Goal: Transaction & Acquisition: Purchase product/service

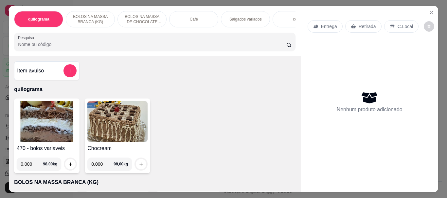
click at [183, 14] on div "Café" at bounding box center [193, 19] width 49 height 16
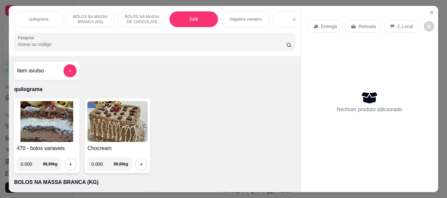
scroll to position [17, 0]
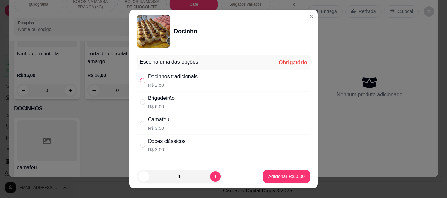
click at [140, 78] on input "" at bounding box center [142, 80] width 5 height 5
radio input "true"
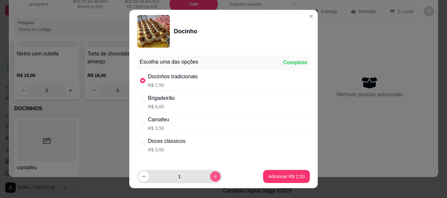
click at [210, 174] on button "increase-product-quantity" at bounding box center [215, 177] width 10 height 10
type input "2"
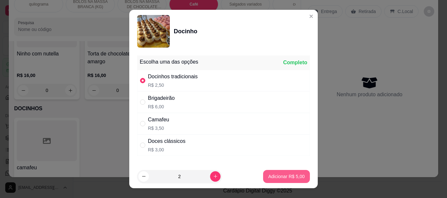
click at [274, 174] on p "Adicionar R$ 5,00" at bounding box center [286, 177] width 36 height 7
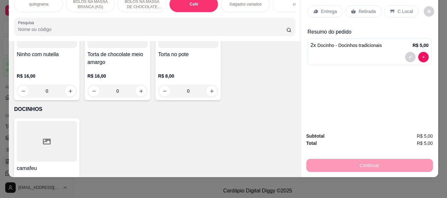
type input "2"
click at [360, 8] on p "Retirada" at bounding box center [366, 11] width 17 height 7
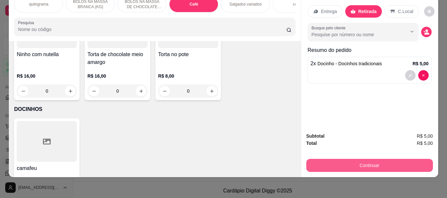
click at [364, 161] on button "Continuar" at bounding box center [369, 165] width 127 height 13
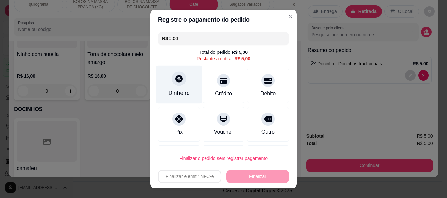
click at [177, 84] on div at bounding box center [179, 79] width 14 height 14
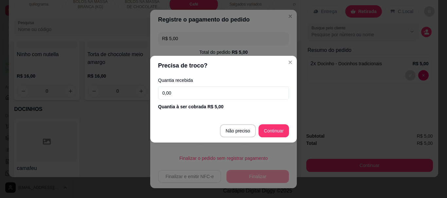
click at [183, 93] on input "0,00" at bounding box center [223, 93] width 131 height 13
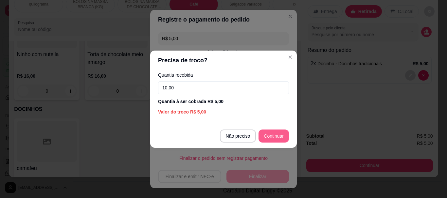
type input "10,00"
type input "R$ 0,00"
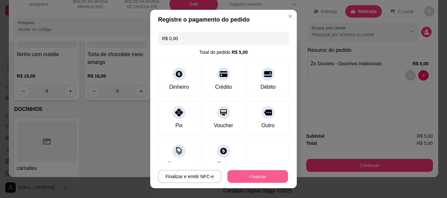
click at [256, 176] on button "Finalizar" at bounding box center [257, 176] width 60 height 13
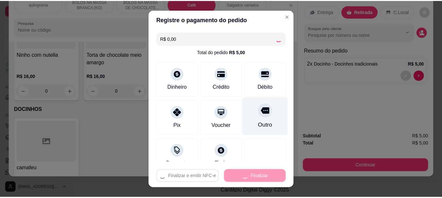
scroll to position [48, 0]
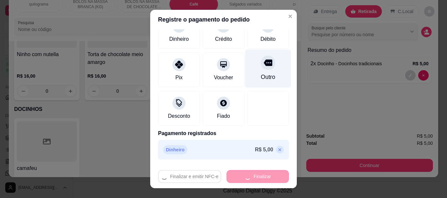
type input "0"
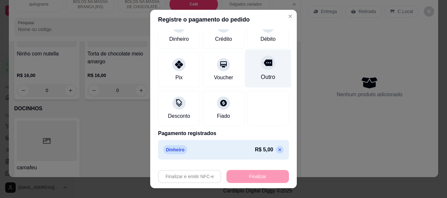
type input "-R$ 5,00"
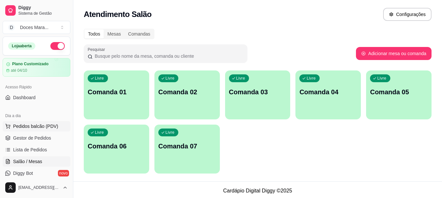
click at [32, 124] on span "Pedidos balcão (PDV)" at bounding box center [35, 126] width 45 height 7
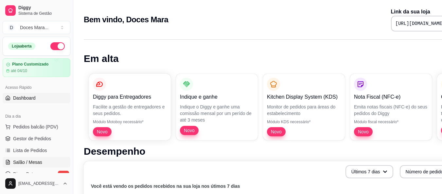
click at [29, 161] on span "Salão / Mesas" at bounding box center [27, 162] width 29 height 7
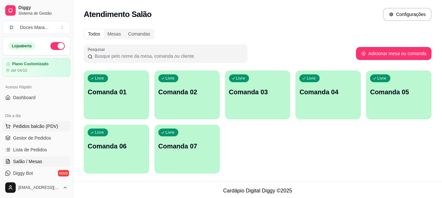
click at [37, 128] on span "Pedidos balcão (PDV)" at bounding box center [35, 126] width 45 height 7
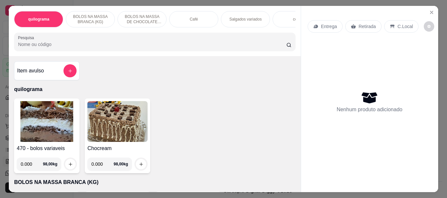
click at [43, 122] on img at bounding box center [47, 121] width 60 height 41
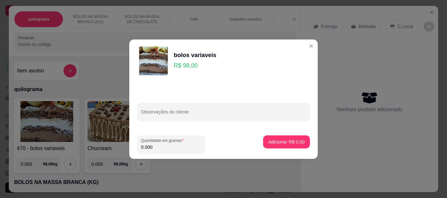
click at [158, 148] on input "0.000" at bounding box center [171, 147] width 60 height 7
type input "0.110"
click at [266, 141] on p "Adicionar R$ 10,78" at bounding box center [285, 142] width 38 height 6
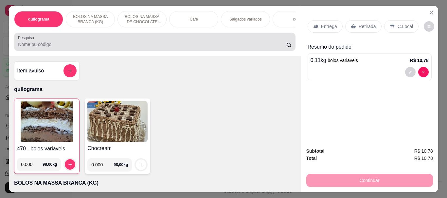
click at [22, 48] on input "Pesquisa" at bounding box center [152, 44] width 268 height 7
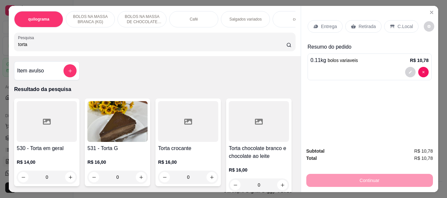
type input "torta"
click at [124, 137] on img at bounding box center [117, 121] width 60 height 41
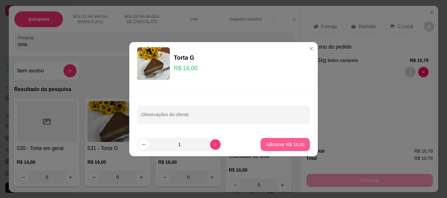
click at [270, 148] on button "Adicionar R$ 16,00" at bounding box center [284, 144] width 49 height 13
type input "1"
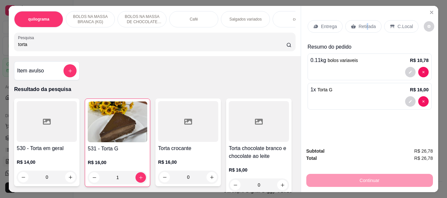
click at [364, 24] on p "Retirada" at bounding box center [366, 26] width 17 height 7
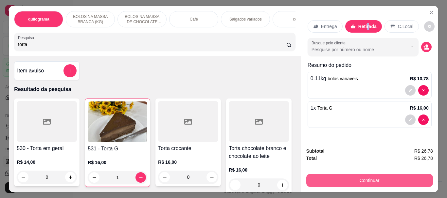
click at [376, 177] on button "Continuar" at bounding box center [369, 180] width 127 height 13
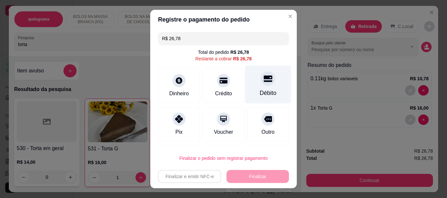
click at [248, 89] on div "Débito" at bounding box center [268, 85] width 46 height 38
type input "R$ 0,00"
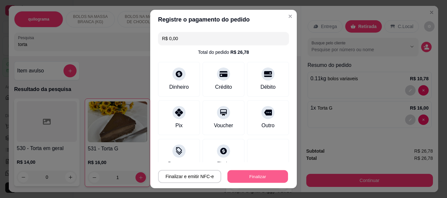
click at [244, 173] on button "Finalizar" at bounding box center [257, 176] width 60 height 13
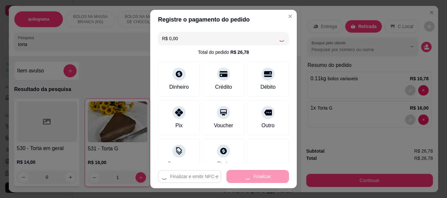
type input "0"
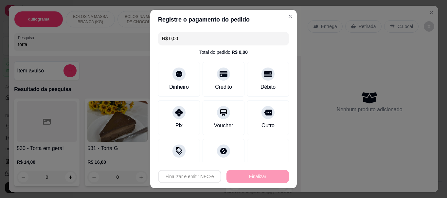
type input "-R$ 26,78"
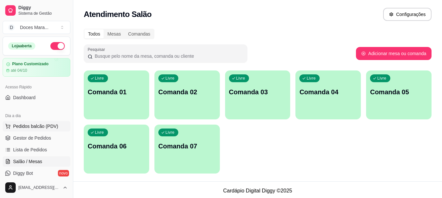
click at [35, 126] on span "Pedidos balcão (PDV)" at bounding box center [35, 126] width 45 height 7
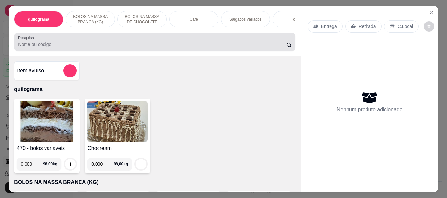
click at [42, 48] on input "Pesquisa" at bounding box center [152, 44] width 268 height 7
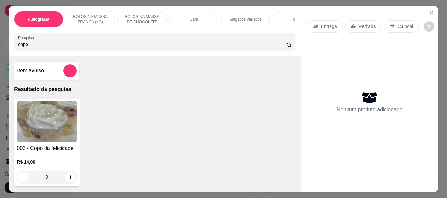
type input "copo"
click at [39, 115] on img at bounding box center [47, 121] width 60 height 41
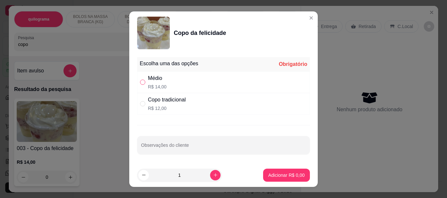
click at [142, 84] on input "" at bounding box center [142, 82] width 5 height 5
radio input "true"
click at [288, 177] on p "Adicionar R$ 14,00" at bounding box center [284, 175] width 39 height 7
type input "1"
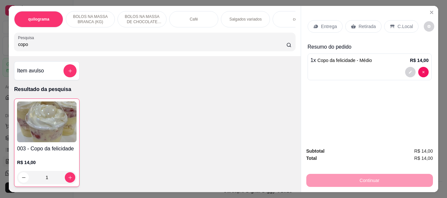
click at [365, 23] on p "Retirada" at bounding box center [366, 26] width 17 height 7
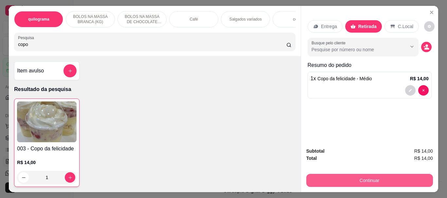
click at [361, 176] on button "Continuar" at bounding box center [369, 180] width 127 height 13
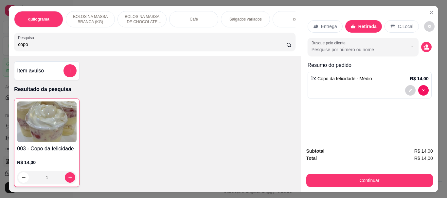
click at [195, 17] on div "Café" at bounding box center [193, 19] width 49 height 16
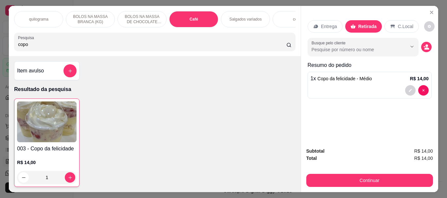
scroll to position [17, 0]
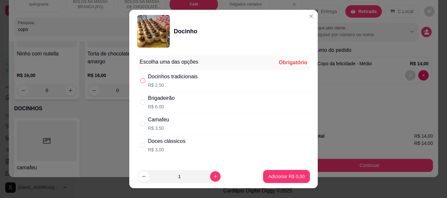
click at [142, 82] on input "" at bounding box center [142, 80] width 5 height 5
radio input "true"
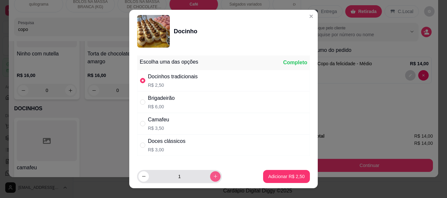
click at [213, 177] on icon "increase-product-quantity" at bounding box center [215, 176] width 5 height 5
type input "2"
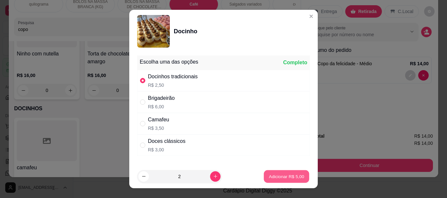
click at [268, 177] on p "Adicionar R$ 5,00" at bounding box center [285, 177] width 35 height 6
type input "2"
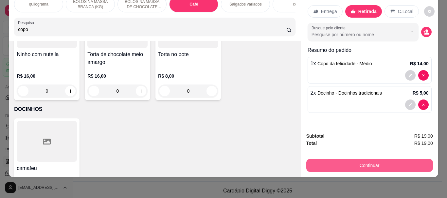
click at [364, 160] on button "Continuar" at bounding box center [369, 165] width 127 height 13
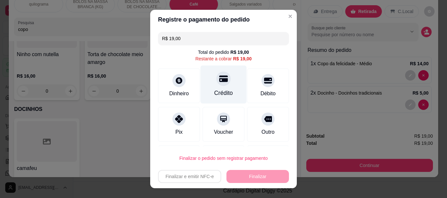
click at [216, 89] on div "Crédito" at bounding box center [223, 85] width 46 height 38
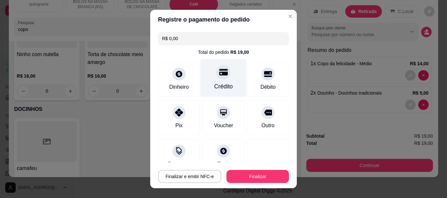
type input "R$ 0,00"
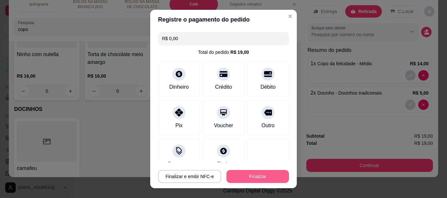
click at [241, 177] on button "Finalizar" at bounding box center [257, 176] width 62 height 13
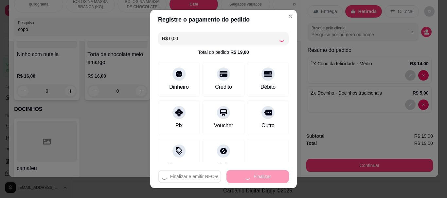
type input "0"
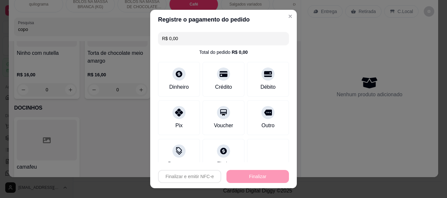
type input "-R$ 19,00"
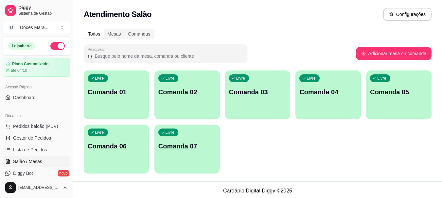
click at [112, 97] on div "Livre Comanda 01" at bounding box center [116, 91] width 65 height 41
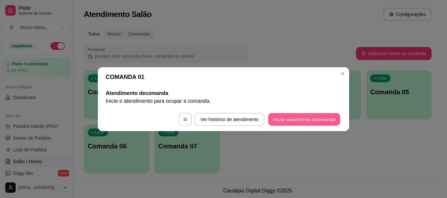
click at [288, 114] on button "Iniciar atendimento de comanda" at bounding box center [304, 119] width 72 height 13
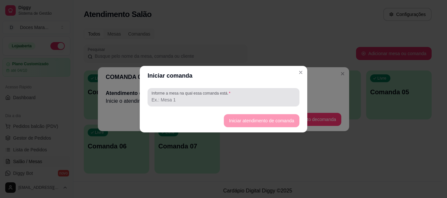
click at [191, 101] on input "Informe a mesa na qual essa comanda está." at bounding box center [223, 100] width 144 height 7
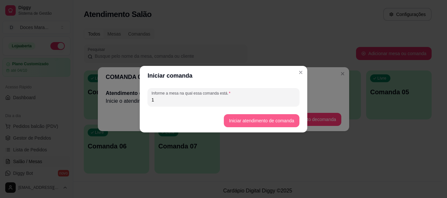
type input "1"
click at [239, 116] on button "Iniciar atendimento de comanda" at bounding box center [262, 120] width 76 height 13
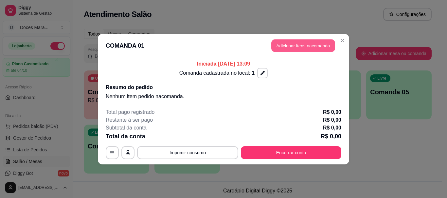
click at [302, 50] on button "Adicionar itens na comanda" at bounding box center [303, 45] width 64 height 13
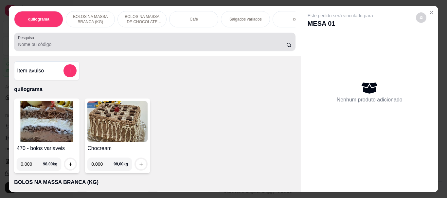
click at [69, 46] on input "Pesquisa" at bounding box center [152, 44] width 268 height 7
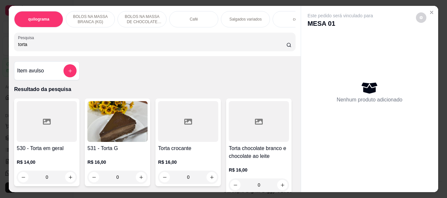
type input "torta"
click at [126, 111] on img at bounding box center [117, 121] width 60 height 41
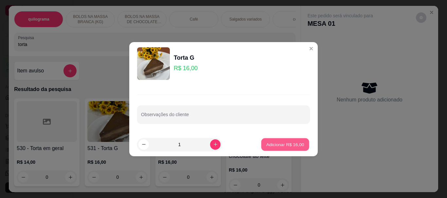
click at [262, 145] on button "Adicionar R$ 16,00" at bounding box center [285, 144] width 48 height 13
type input "1"
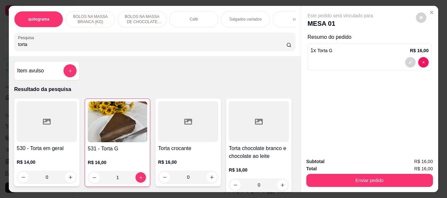
click at [197, 23] on div "Café" at bounding box center [193, 19] width 49 height 16
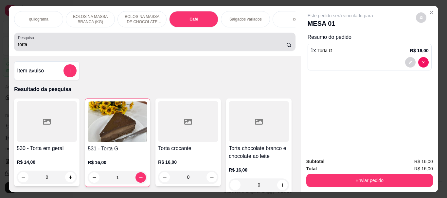
scroll to position [17, 0]
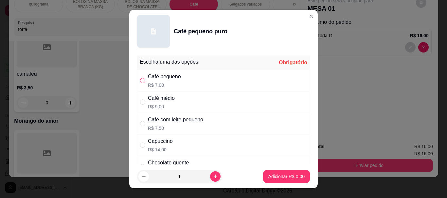
click at [140, 79] on input "" at bounding box center [142, 80] width 5 height 5
radio input "true"
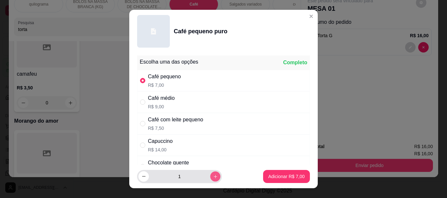
click at [210, 174] on button "increase-product-quantity" at bounding box center [215, 177] width 10 height 10
type input "2"
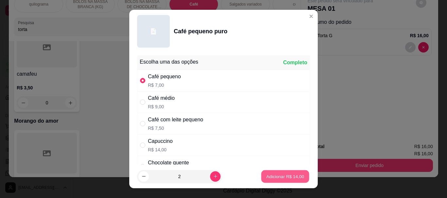
click at [280, 173] on button "Adicionar R$ 14,00" at bounding box center [285, 176] width 48 height 13
type input "2"
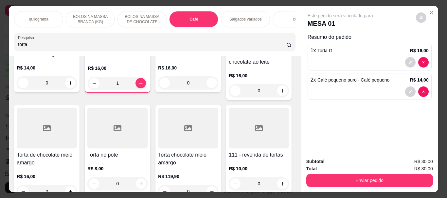
scroll to position [98, 0]
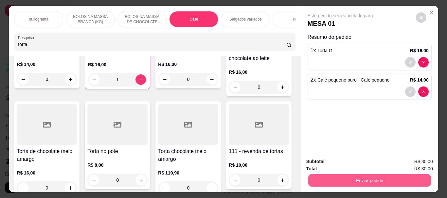
click at [355, 180] on button "Enviar pedido" at bounding box center [369, 180] width 123 height 13
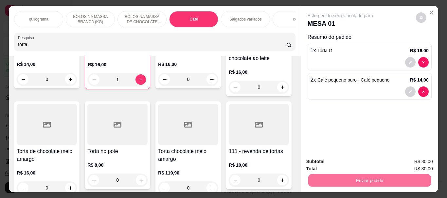
click at [347, 161] on button "Não registrar e enviar pedido" at bounding box center [347, 162] width 66 height 12
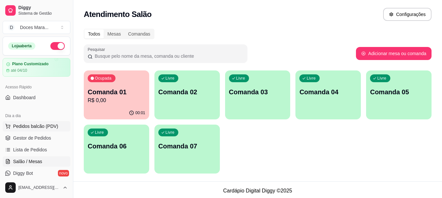
click at [27, 129] on span "Pedidos balcão (PDV)" at bounding box center [35, 126] width 45 height 7
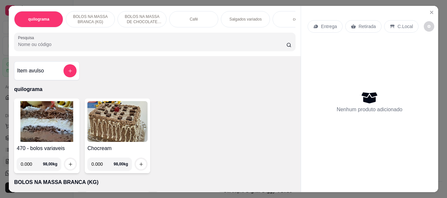
click at [46, 48] on input "Pesquisa" at bounding box center [152, 44] width 268 height 7
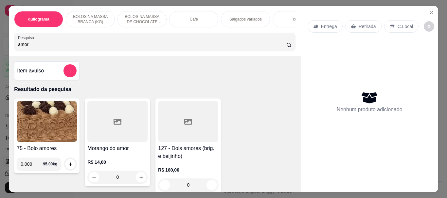
type input "amor"
click at [102, 125] on div at bounding box center [117, 121] width 60 height 41
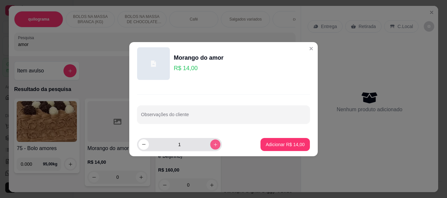
click at [213, 146] on icon "increase-product-quantity" at bounding box center [214, 144] width 3 height 3
click at [213, 146] on icon "increase-product-quantity" at bounding box center [215, 145] width 4 height 4
type input "4"
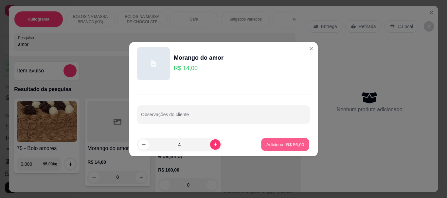
click at [278, 143] on p "Adicionar R$ 56,00" at bounding box center [285, 145] width 38 height 6
type input "4"
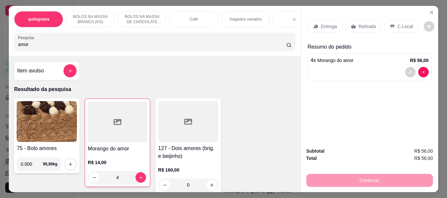
click at [367, 26] on p "Retirada" at bounding box center [366, 26] width 17 height 7
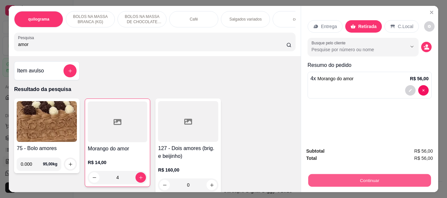
click at [370, 174] on button "Continuar" at bounding box center [369, 180] width 123 height 13
click at [365, 177] on button "Continuar" at bounding box center [369, 180] width 123 height 13
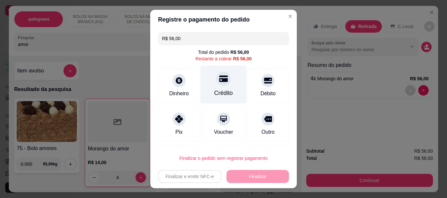
click at [221, 84] on div at bounding box center [223, 79] width 14 height 14
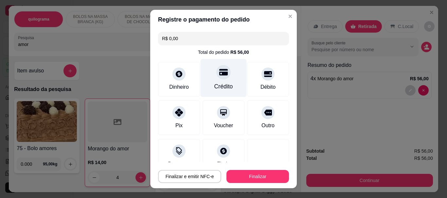
type input "R$ 0,00"
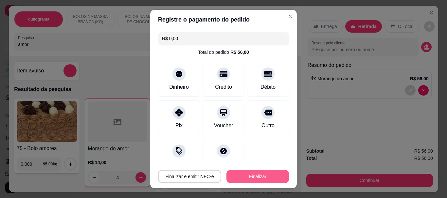
click at [248, 174] on button "Finalizar" at bounding box center [257, 176] width 62 height 13
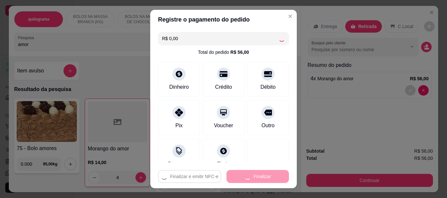
type input "0"
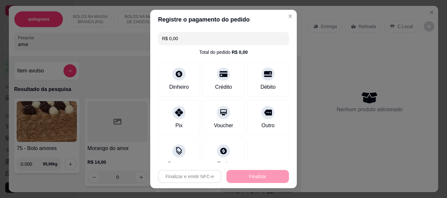
type input "-R$ 56,00"
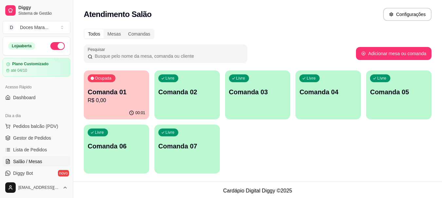
click at [117, 103] on p "R$ 0,00" at bounding box center [117, 101] width 58 height 8
click at [95, 109] on div "00:05" at bounding box center [116, 113] width 63 height 12
click at [128, 95] on p "Comanda 01" at bounding box center [117, 92] width 58 height 9
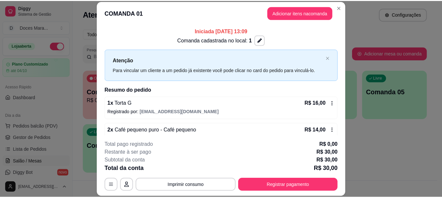
scroll to position [13, 0]
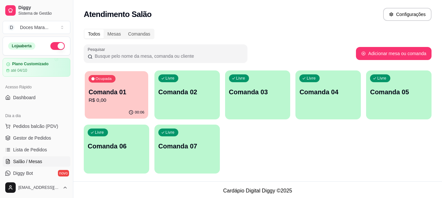
click at [139, 100] on p "R$ 0,00" at bounding box center [117, 101] width 56 height 8
click at [24, 127] on span "Pedidos balcão (PDV)" at bounding box center [35, 126] width 45 height 7
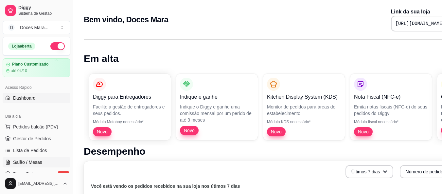
click at [28, 160] on span "Salão / Mesas" at bounding box center [27, 162] width 29 height 7
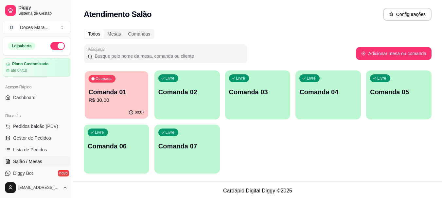
click at [100, 94] on p "Comanda 01" at bounding box center [117, 92] width 56 height 9
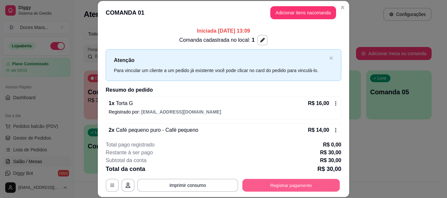
click at [282, 183] on button "Registrar pagamento" at bounding box center [290, 185] width 97 height 13
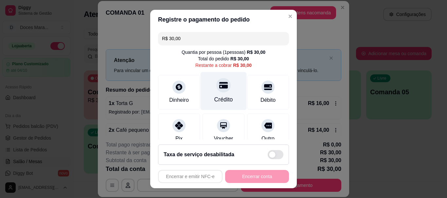
click at [213, 93] on div "Crédito" at bounding box center [223, 91] width 46 height 38
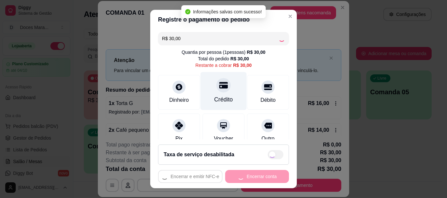
type input "R$ 0,00"
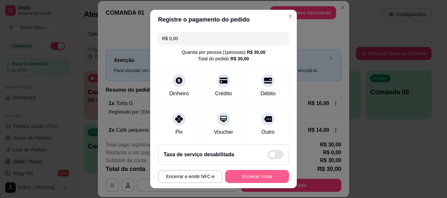
click at [253, 174] on button "Encerrar conta" at bounding box center [257, 176] width 64 height 13
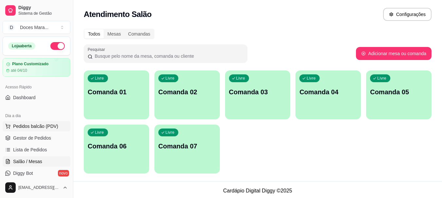
click at [31, 125] on span "Pedidos balcão (PDV)" at bounding box center [35, 126] width 45 height 7
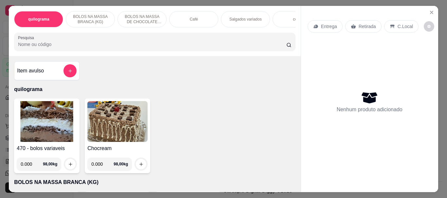
click at [44, 46] on input "Pesquisa" at bounding box center [152, 44] width 268 height 7
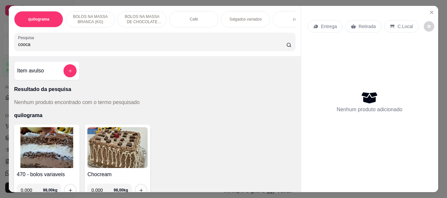
click at [23, 46] on input "cooca" at bounding box center [152, 44] width 268 height 7
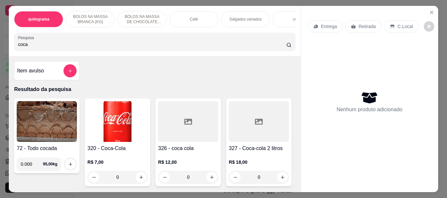
type input "coca"
click at [108, 133] on img at bounding box center [117, 121] width 60 height 41
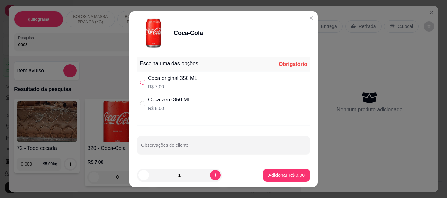
click at [140, 82] on input "" at bounding box center [142, 82] width 5 height 5
radio input "true"
click at [271, 173] on p "Adicionar R$ 7,00" at bounding box center [286, 175] width 36 height 7
type input "1"
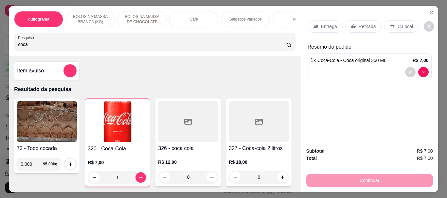
click at [364, 23] on p "Retirada" at bounding box center [366, 26] width 17 height 7
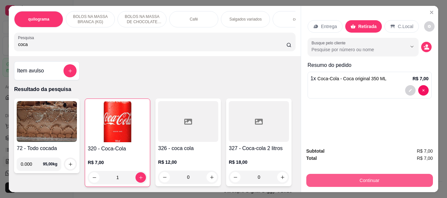
click at [365, 177] on button "Continuar" at bounding box center [369, 180] width 127 height 13
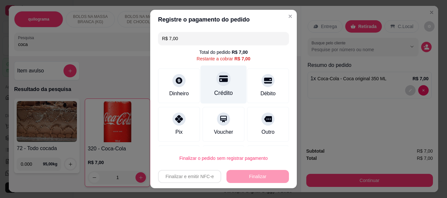
click at [216, 85] on div at bounding box center [223, 79] width 14 height 14
type input "R$ 0,00"
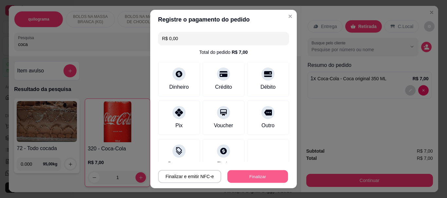
click at [252, 173] on button "Finalizar" at bounding box center [257, 176] width 60 height 13
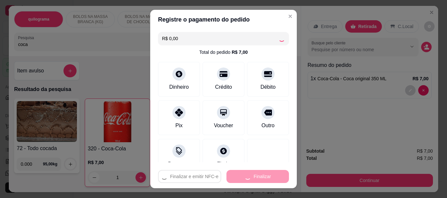
type input "0"
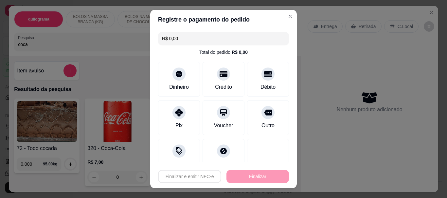
type input "-R$ 7,00"
